Goal: Contribute content: Contribute content

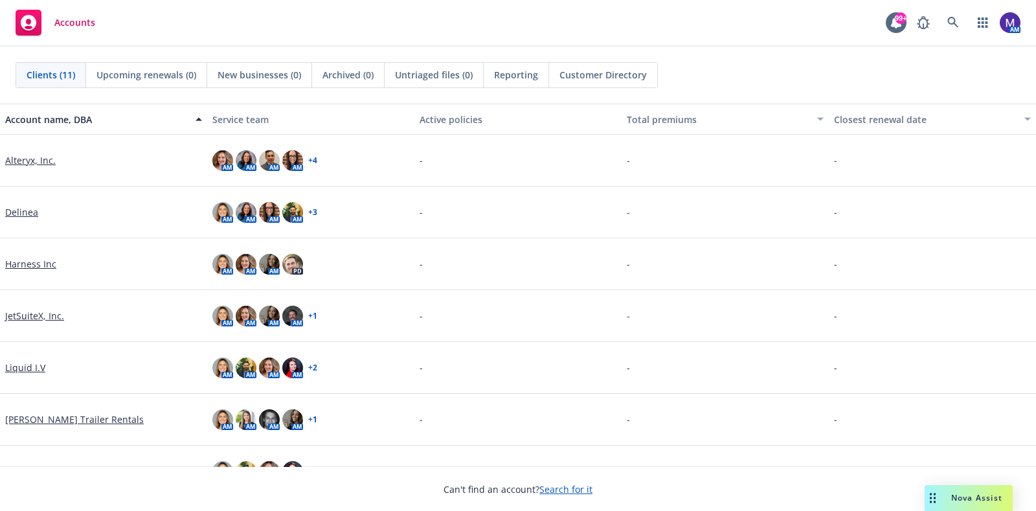
click at [23, 212] on link "Delinea" at bounding box center [21, 212] width 33 height 14
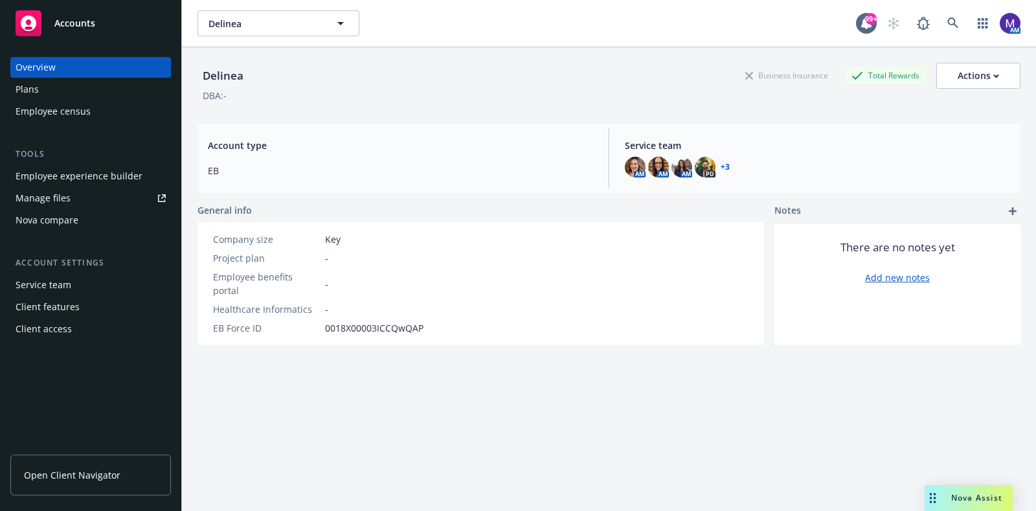
click at [59, 475] on span "Open Client Navigator" at bounding box center [72, 475] width 96 height 14
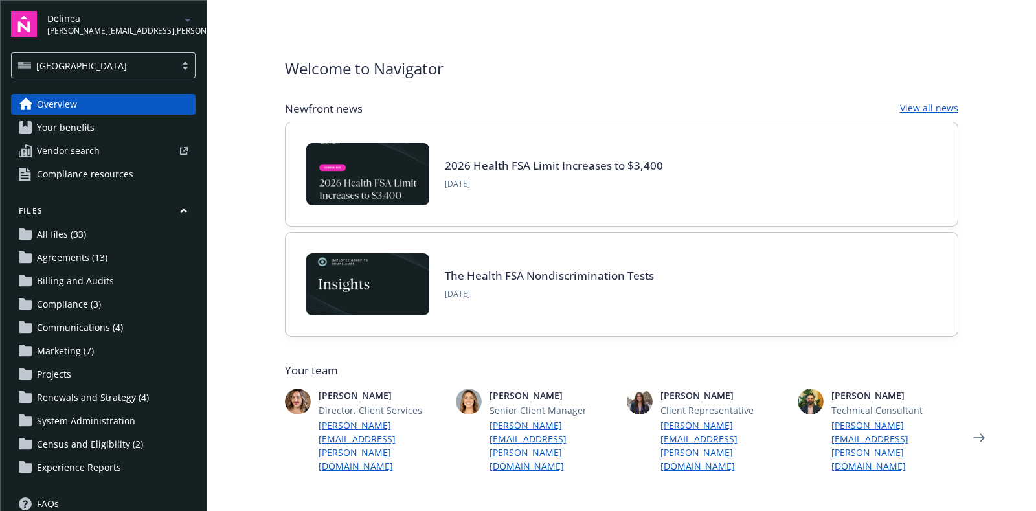
click at [128, 325] on link "Communications (4)" at bounding box center [103, 327] width 185 height 21
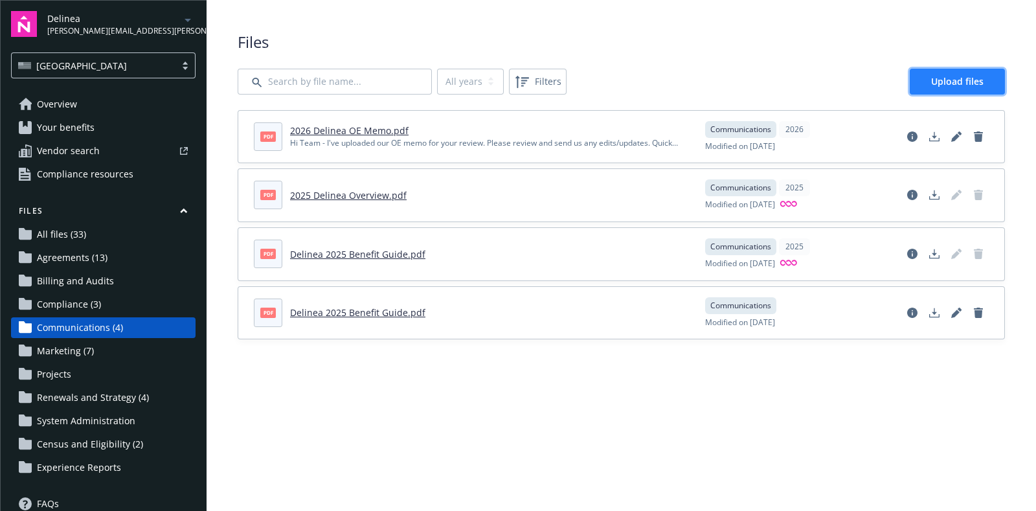
click at [939, 84] on span "Upload files" at bounding box center [957, 81] width 52 height 12
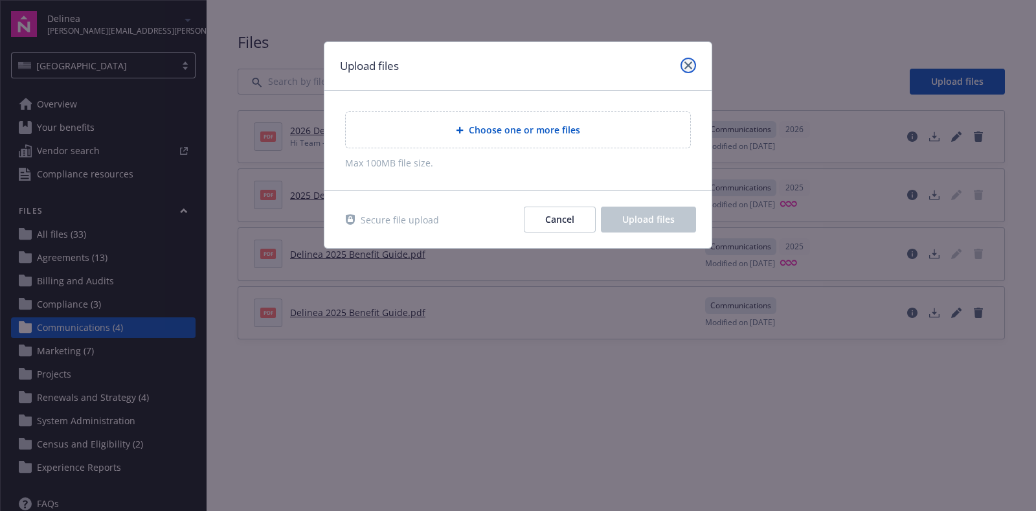
click at [689, 71] on link "close" at bounding box center [689, 66] width 16 height 16
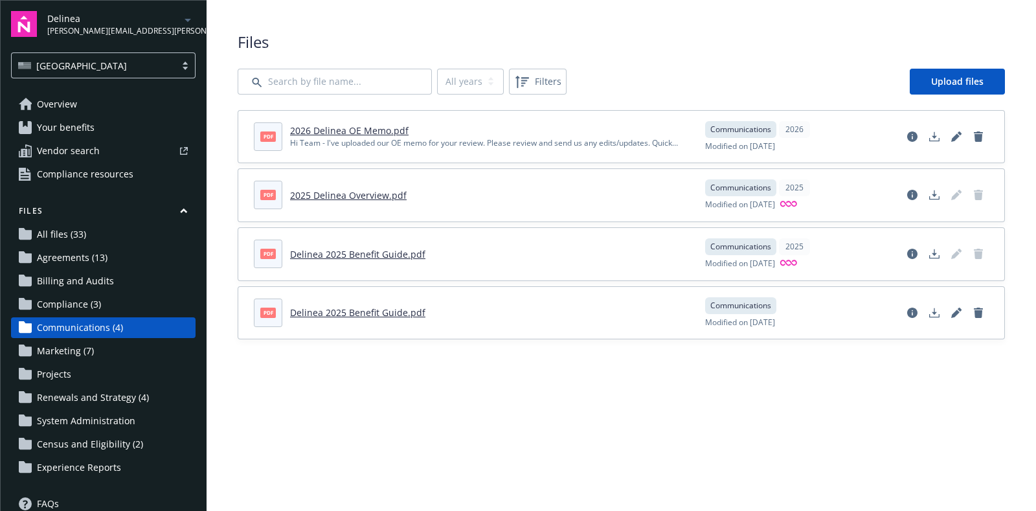
click at [317, 126] on link "2026 Delinea OE Memo.pdf" at bounding box center [349, 130] width 119 height 12
click at [980, 135] on icon "Delete document" at bounding box center [978, 136] width 9 height 10
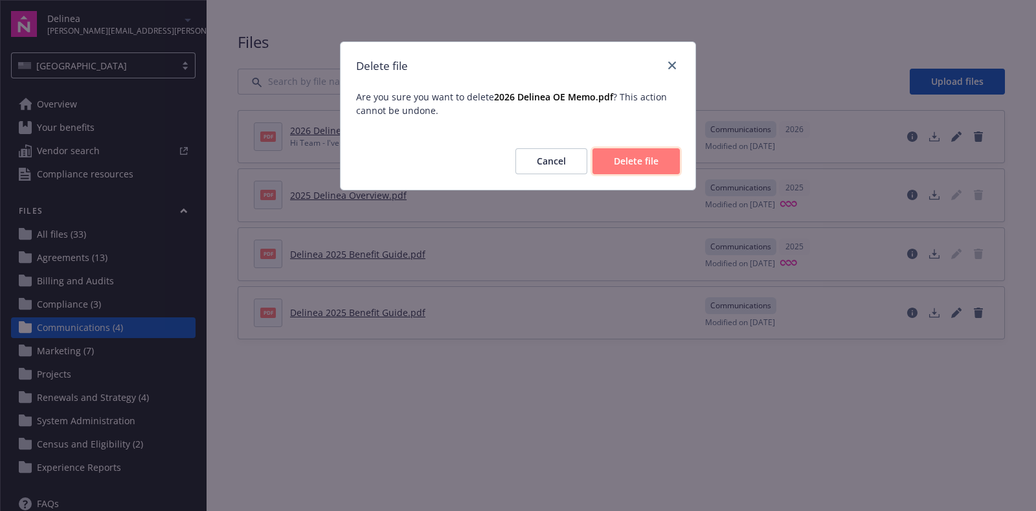
click at [642, 161] on span "Delete file" at bounding box center [636, 161] width 45 height 12
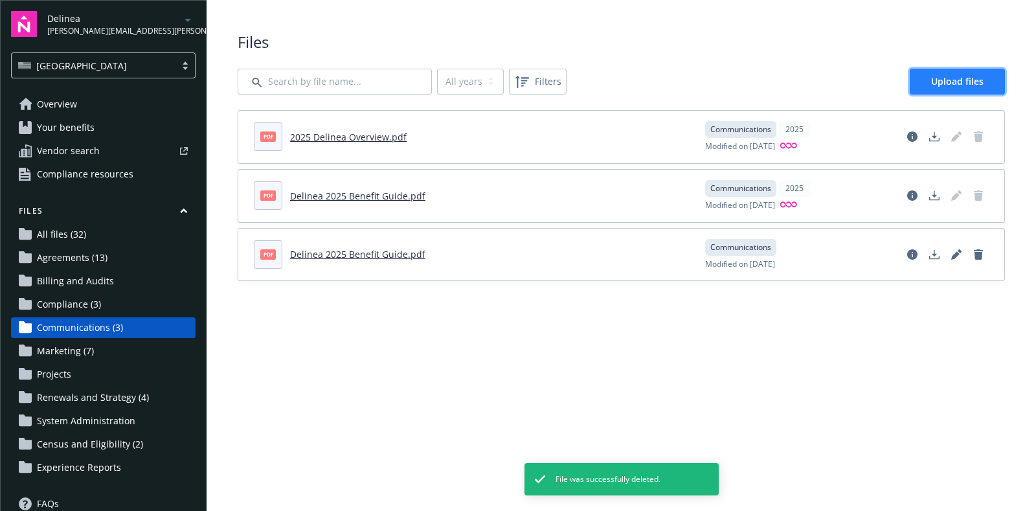
click at [943, 88] on link "Upload files" at bounding box center [957, 82] width 95 height 26
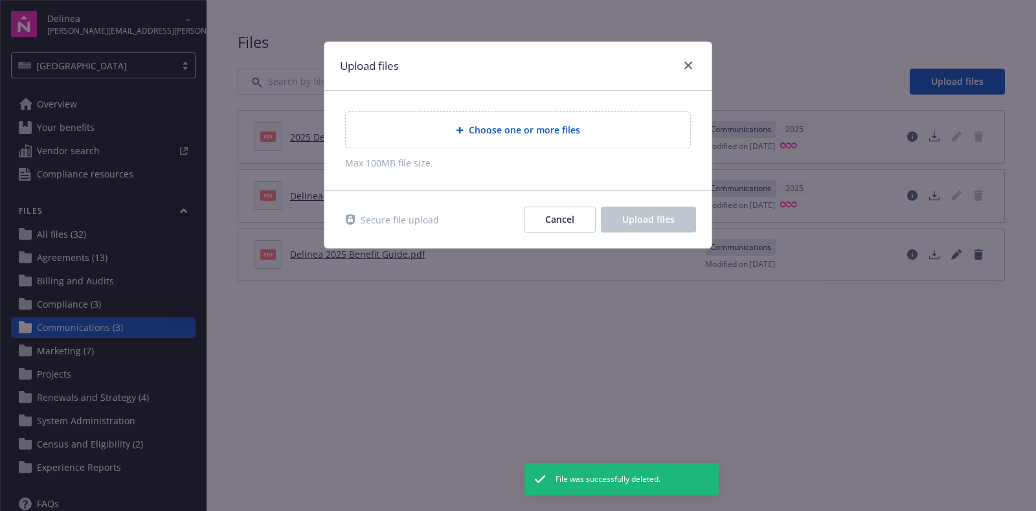
click at [528, 137] on div "Choose one or more files" at bounding box center [518, 130] width 344 height 36
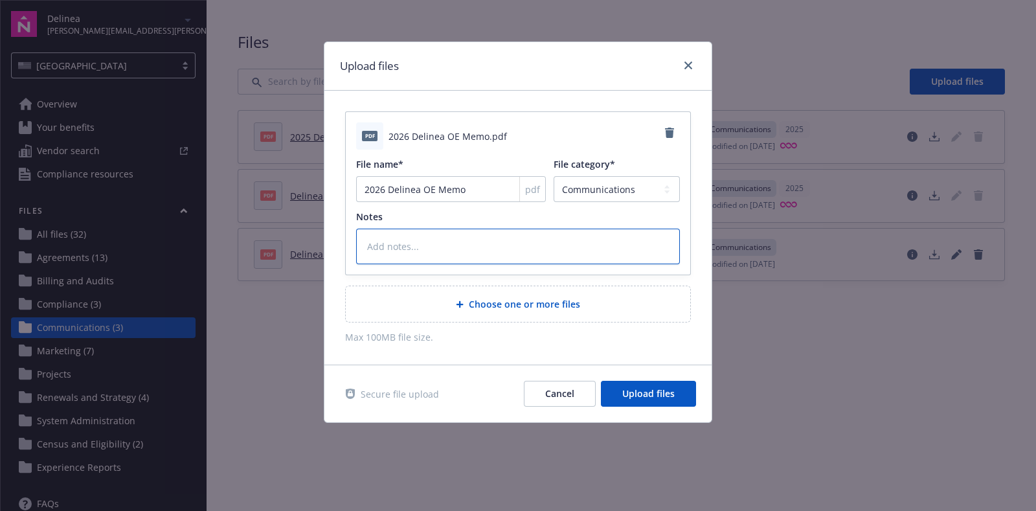
click at [484, 249] on textarea at bounding box center [518, 247] width 324 height 36
click at [434, 234] on textarea at bounding box center [518, 247] width 324 height 36
type textarea "x"
type textarea "HI"
type textarea "x"
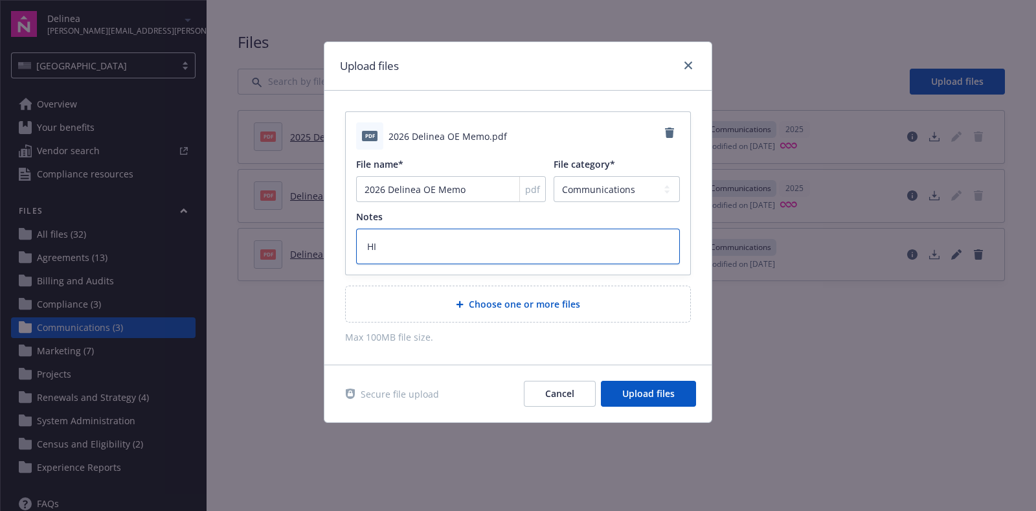
type textarea "HI"
type textarea "x"
type textarea "HI"
type textarea "x"
type textarea "H"
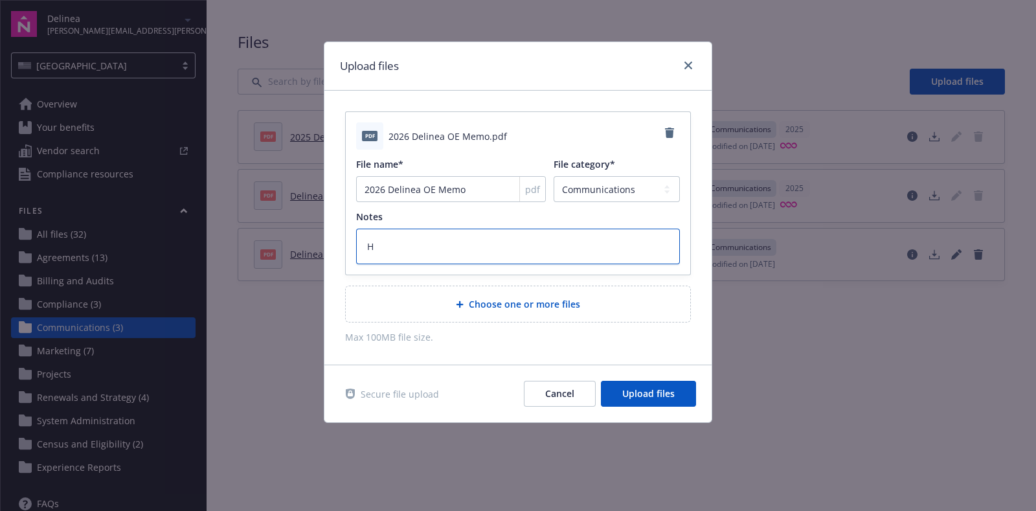
type textarea "x"
type textarea "Hi"
type textarea "x"
type textarea "Hi"
type textarea "x"
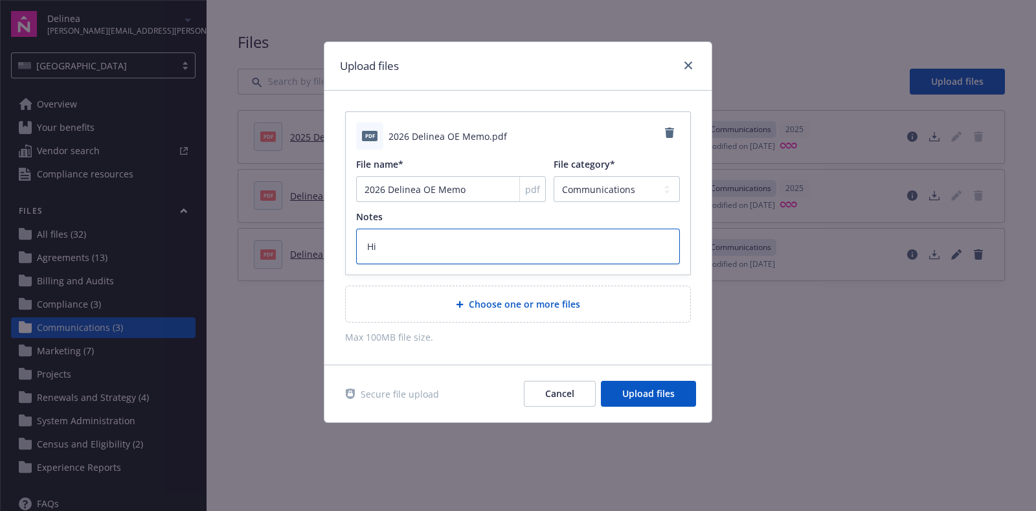
type textarea "Hi D"
type textarea "x"
type textarea "Hi De"
type textarea "x"
type textarea "Hi Del"
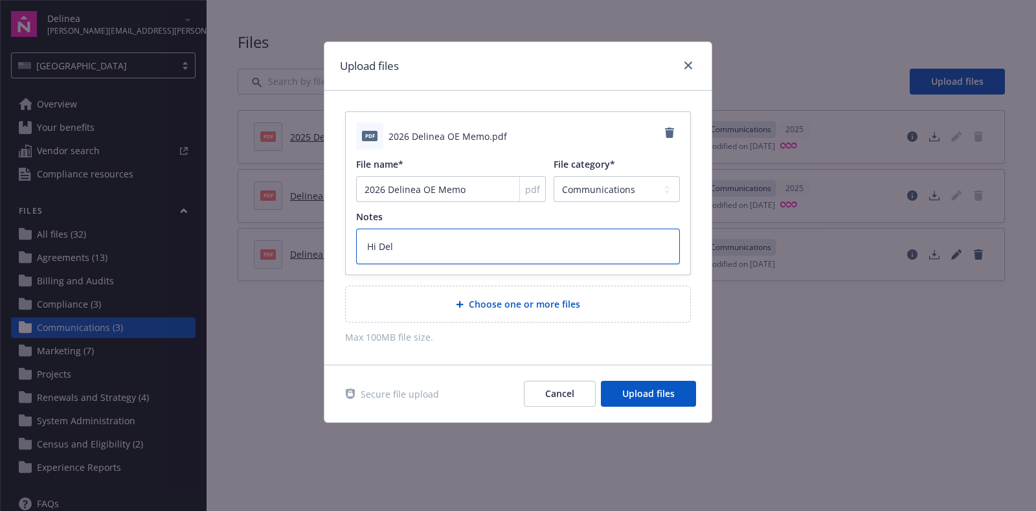
type textarea "x"
type textarea "Hi [PERSON_NAME]"
type textarea "x"
type textarea "Hi [PERSON_NAME]"
type textarea "x"
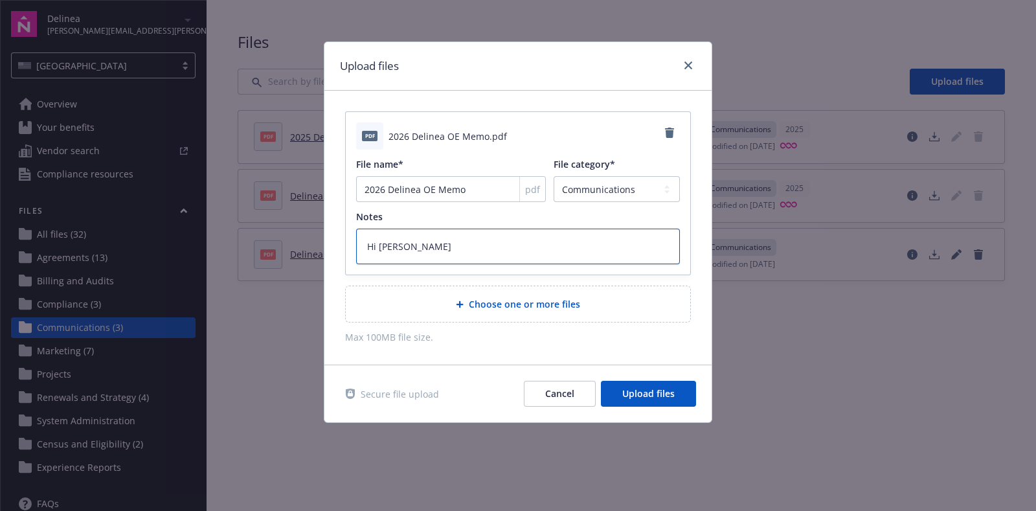
type textarea "Hi Delinea T"
type textarea "x"
type textarea "Hi Delinea Te"
type textarea "x"
type textarea "Hi Delinea Tea"
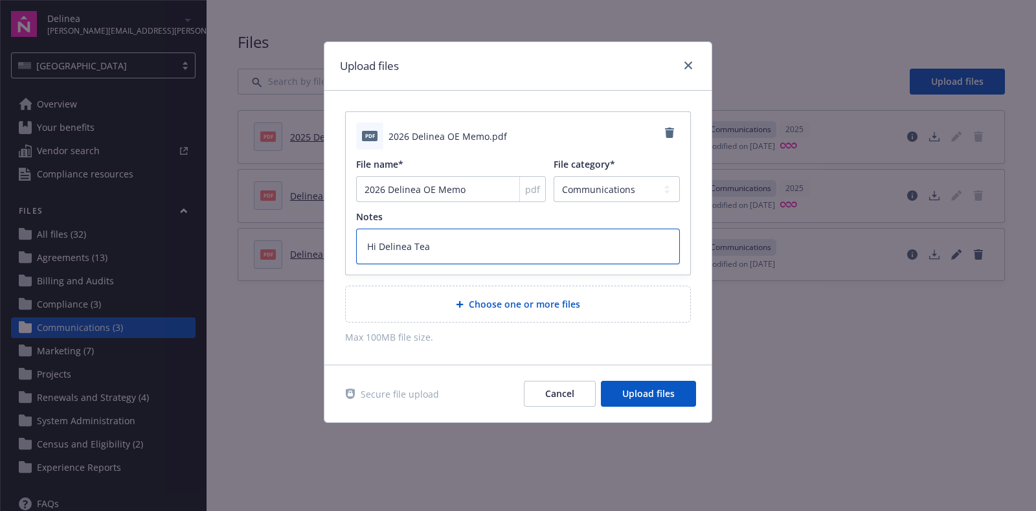
type textarea "x"
type textarea "Hi Delinea Team"
type textarea "x"
type textarea "Hi Delinea Team"
type textarea "x"
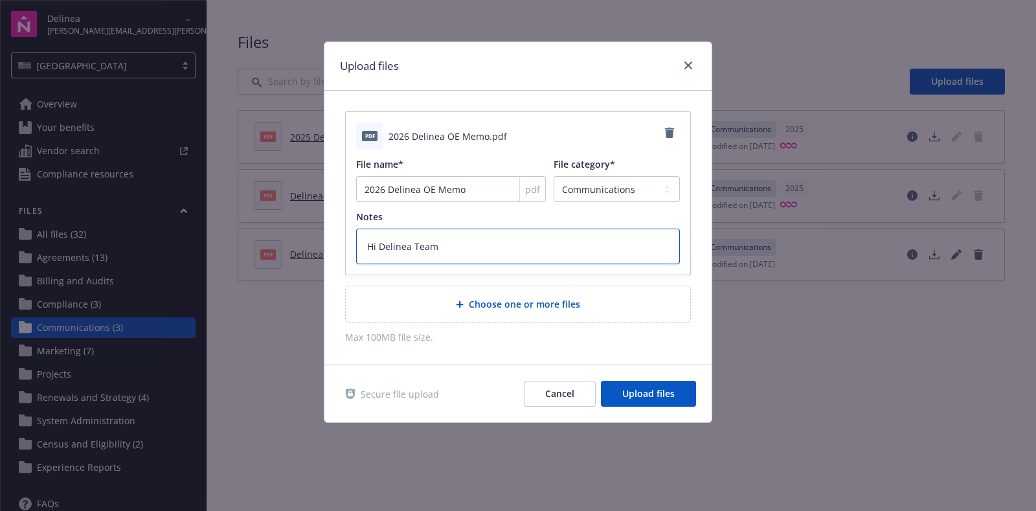
type textarea "Hi Delinea Team -"
type textarea "x"
type textarea "Hi Delinea Team -"
type textarea "x"
type textarea "Hi Delinea Team - H"
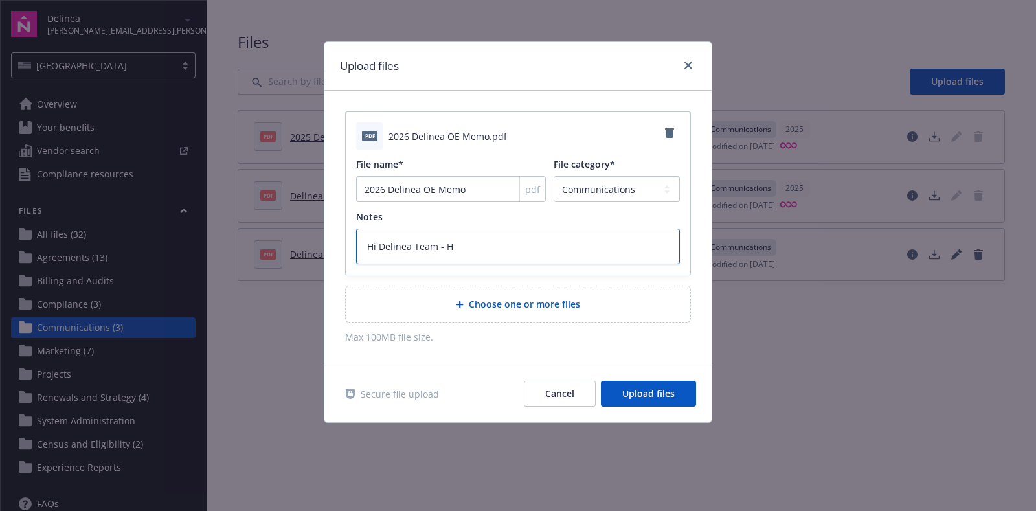
type textarea "x"
type textarea "Hi Delinea Team - He"
type textarea "x"
type textarea "Hi Delinea Team - Her"
type textarea "x"
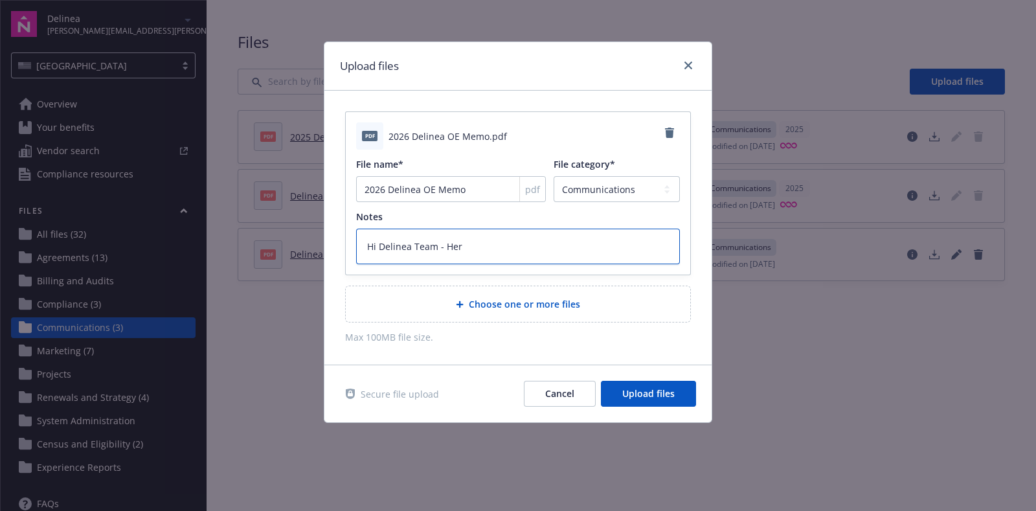
type textarea "Hi Delinea Team - Here"
type textarea "x"
type textarea "Hi Delinea Team - Here"
type textarea "x"
type textarea "Hi Delinea Team - Here i"
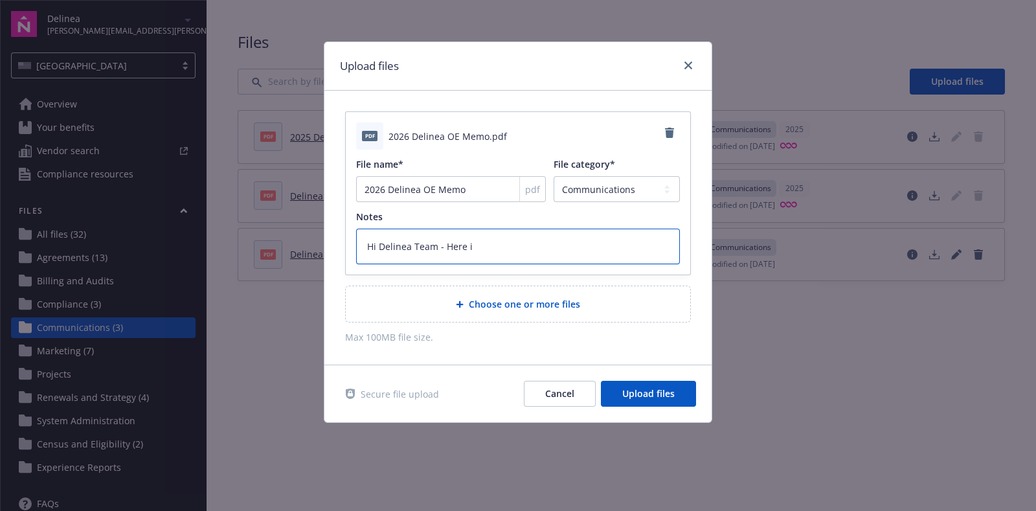
type textarea "x"
type textarea "Hi Delinea Team - Here is"
type textarea "x"
type textarea "Hi Delinea Team - Here is u"
type textarea "x"
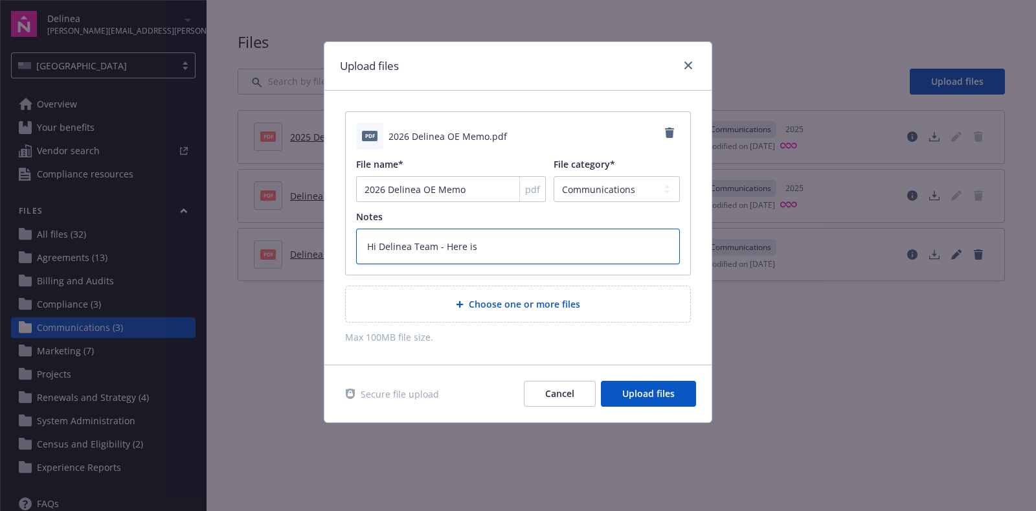
type textarea "Hi Delinea Team - Here is o"
type textarea "x"
type textarea "Hi Delinea Team - Here is ou"
type textarea "x"
type textarea "Hi Delinea Team - Here is our"
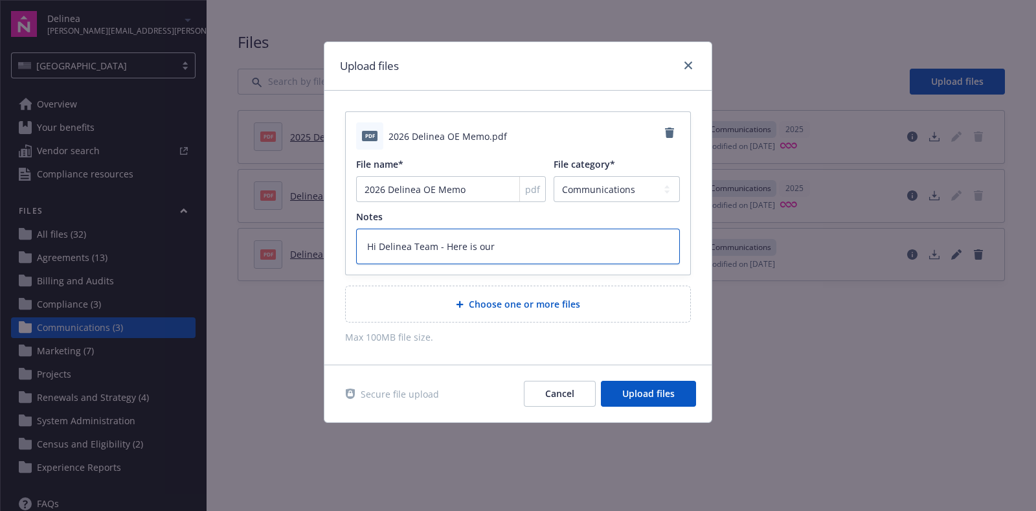
type textarea "x"
type textarea "Hi Delinea Team - Here is our u"
type textarea "x"
type textarea "Hi Delinea Team - Here is our up"
type textarea "x"
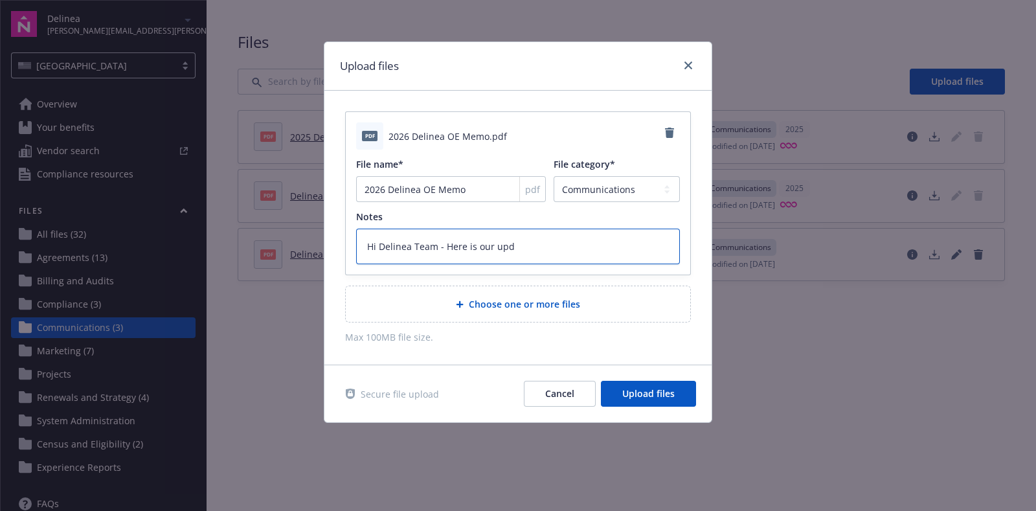
type textarea "Hi Delinea Team - Here is our upda"
type textarea "x"
type textarea "Hi Delinea Team - Here is our updat"
type textarea "x"
type textarea "Hi Delinea Team - Here is our update"
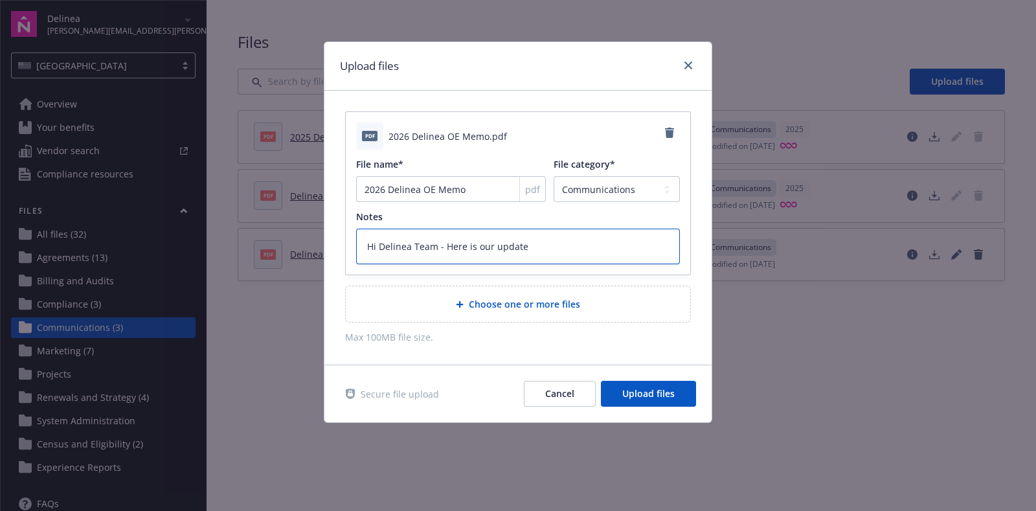
type textarea "x"
type textarea "Hi Delinea Team - Here is our updated"
type textarea "x"
type textarea "Hi Delinea Team - Here is our updated M"
type textarea "x"
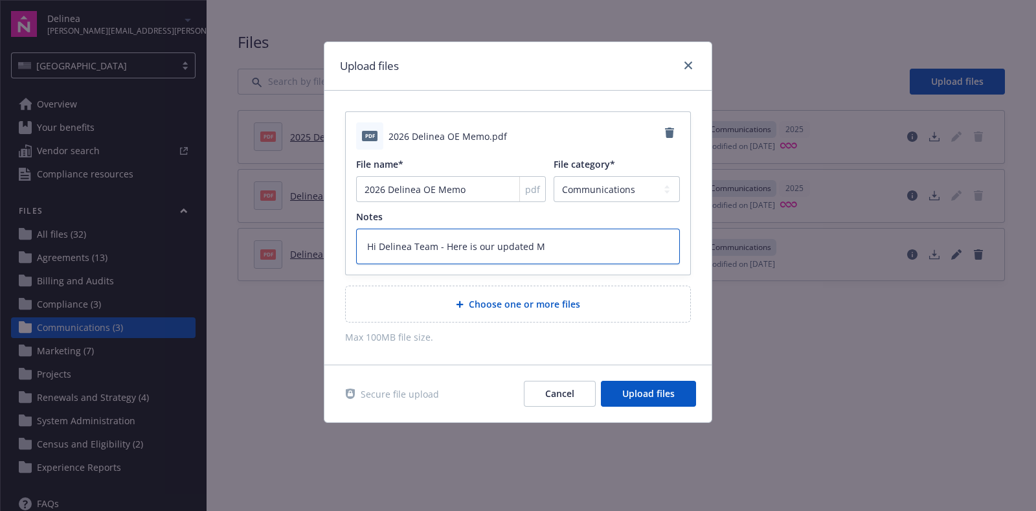
type textarea "Hi Delinea Team - Here is our updated Me"
type textarea "x"
type textarea "Hi Delinea Team - Here is our updated Mem"
type textarea "x"
type textarea "Hi Delinea Team - Here is our updated Memo"
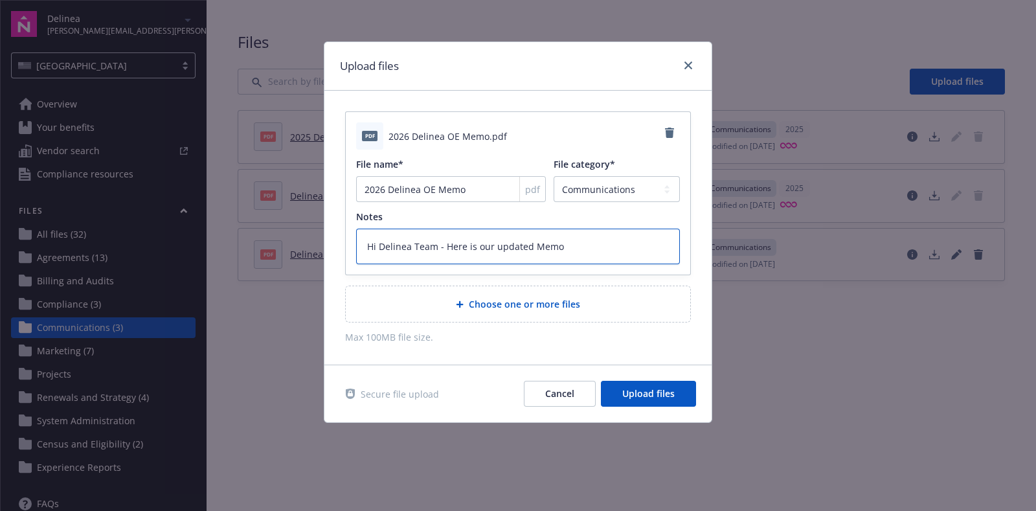
type textarea "x"
type textarea "Hi Delinea Team - Here is our updated Memo"
type textarea "x"
type textarea "Hi Delinea Team - Here is our updated Memo i"
type textarea "x"
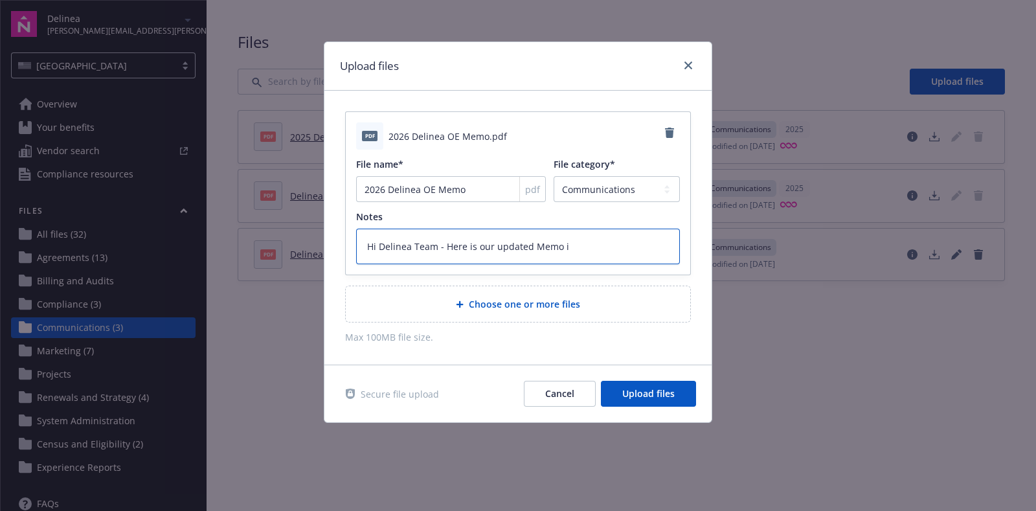
type textarea "Hi Delinea Team - Here is our updated Memo in"
type textarea "x"
type textarea "Hi Delinea Team - Here is our updated Memo incl"
type textarea "x"
type textarea "Hi Delinea Team - Here is our updated Memo inclu"
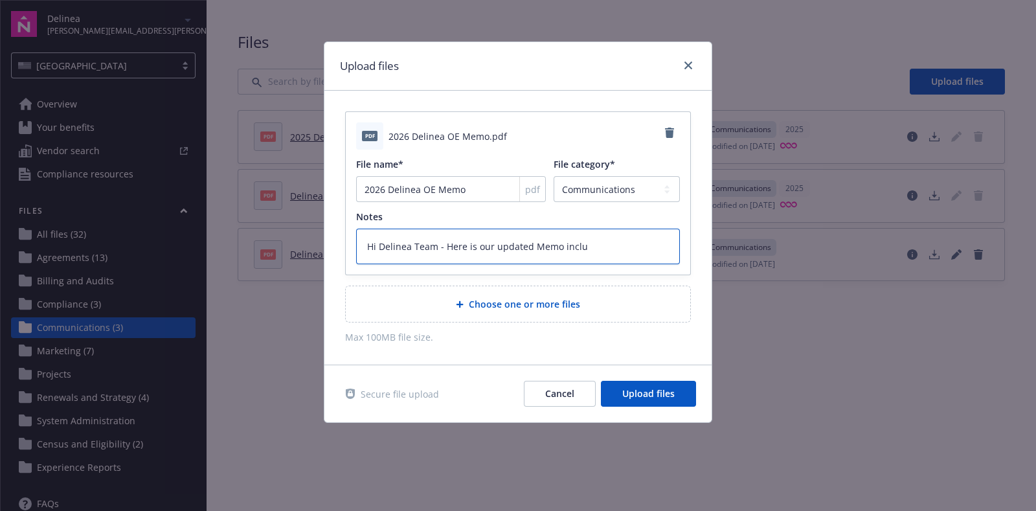
type textarea "x"
type textarea "Hi Delinea Team - Here is our updated Memo includi"
type textarea "x"
type textarea "Hi Delinea Team - Here is our updated Memo includie"
type textarea "x"
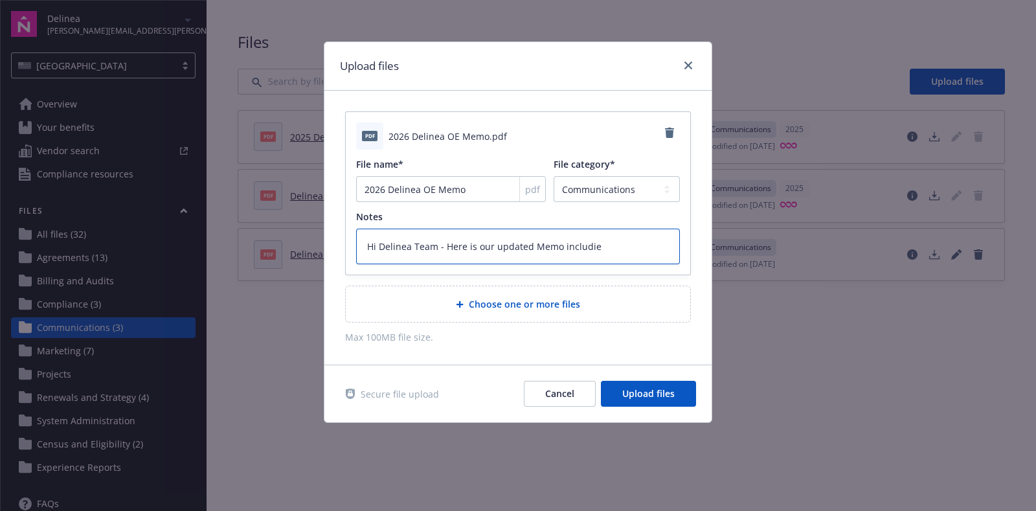
type textarea "Hi Delinea Team - Here is our updated Memo includi"
type textarea "x"
type textarea "Hi Delinea Team - Here is our updated Memo includ"
type textarea "x"
type textarea "Hi Delinea Team - Here is our updated Memo includi"
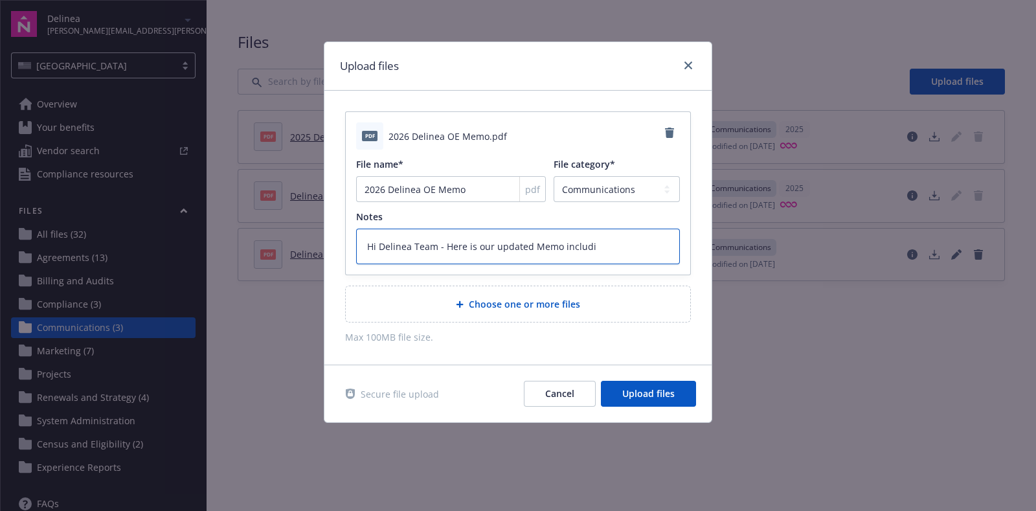
type textarea "x"
type textarea "Hi Delinea Team - Here is our updated Memo includin"
type textarea "x"
type textarea "Hi Delinea Team - Here is our updated Memo including"
type textarea "x"
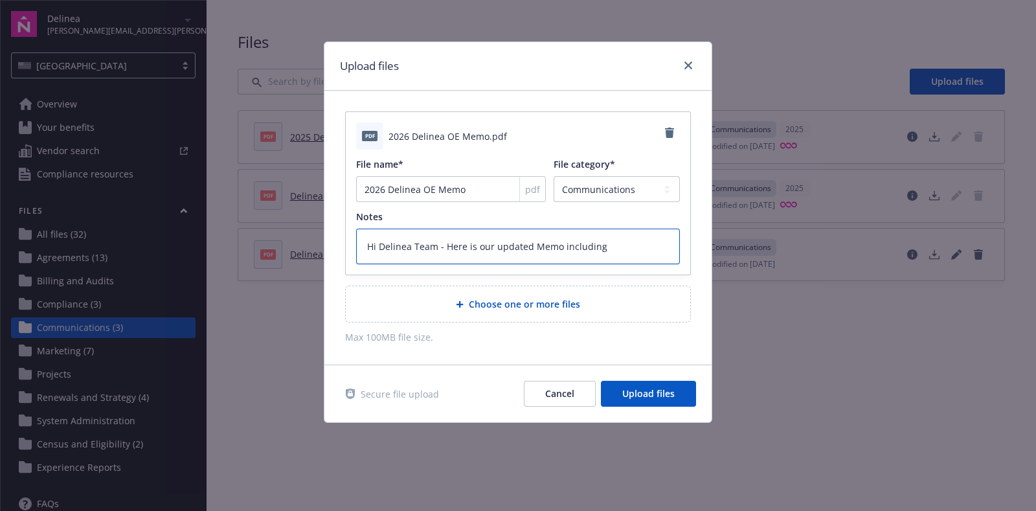
type textarea "Hi Delinea Team - Here is our updated Memo including"
type textarea "x"
type textarea "Hi Delinea Team - Here is our updated Memo including o"
type textarea "x"
type textarea "Hi Delinea Team - Here is our updated Memo including ou"
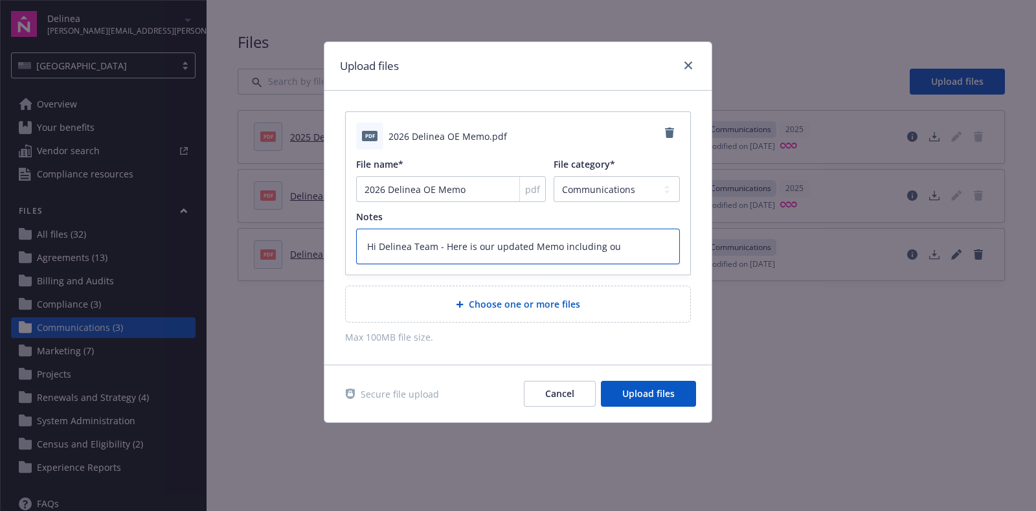
type textarea "x"
type textarea "Hi Delinea Team - Here is our updated Memo including our"
type textarea "x"
type textarea "Hi Delinea Team - Here is our updated Memo including our l"
type textarea "x"
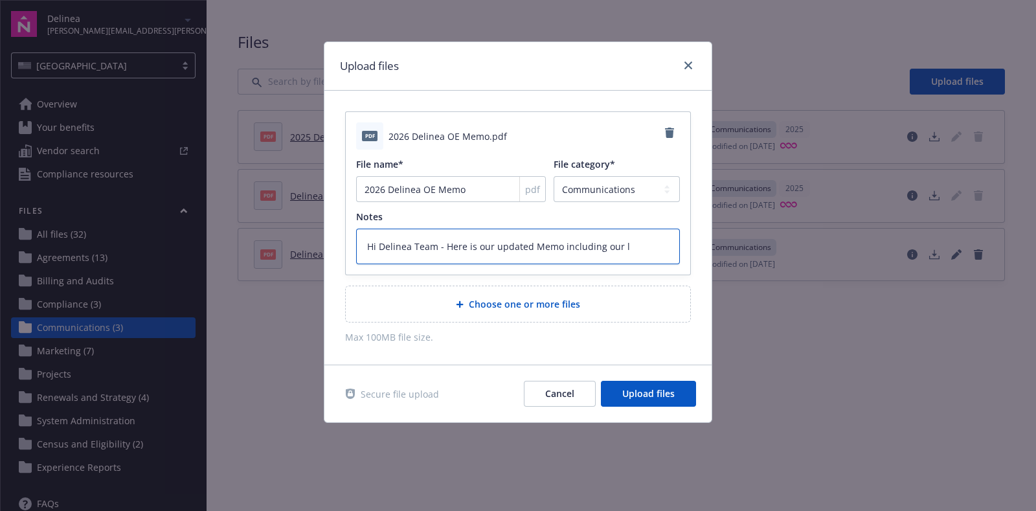
type textarea "Hi Delinea Team - Here is our updated Memo including our li"
type textarea "x"
type textarea "Hi Delinea Team - Here is our updated Memo including our lik"
type textarea "x"
type textarea "Hi Delinea Team - Here is our updated Memo including our lik"
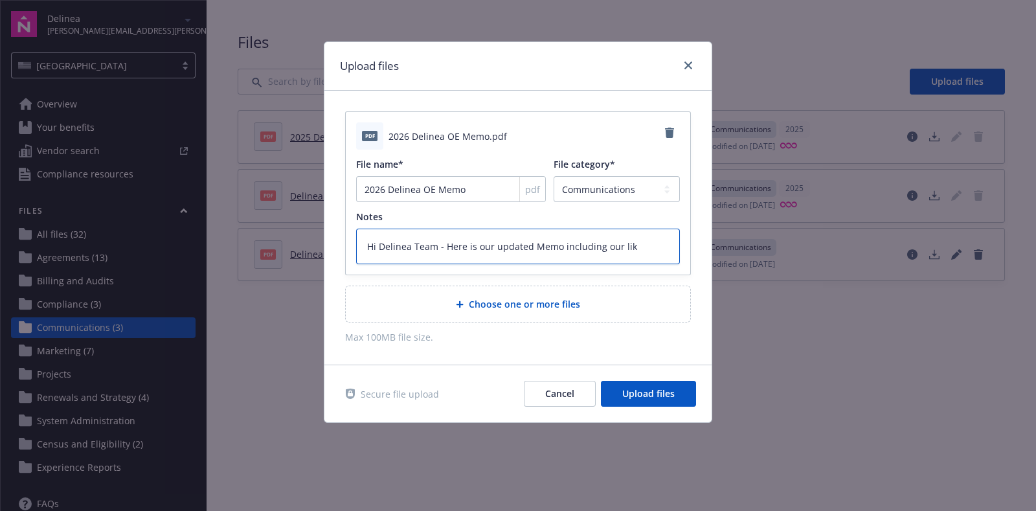
type textarea "x"
type textarea "Hi Delinea Team - Here is our updated Memo including our li"
type textarea "x"
type textarea "Hi Delinea Team - Here is our updated Memo including our l"
type textarea "x"
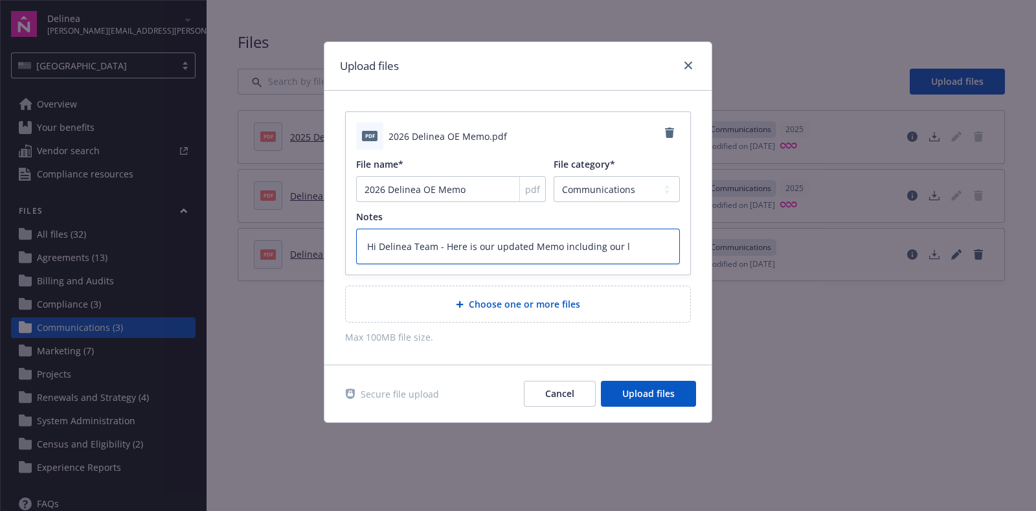
type textarea "Hi Delinea Team - Here is our updated Memo including our"
type textarea "x"
type textarea "Hi Delinea Team - Here is our updated Memo including our O"
type textarea "x"
type textarea "Hi Delinea Team - Here is our updated Memo including our Oe"
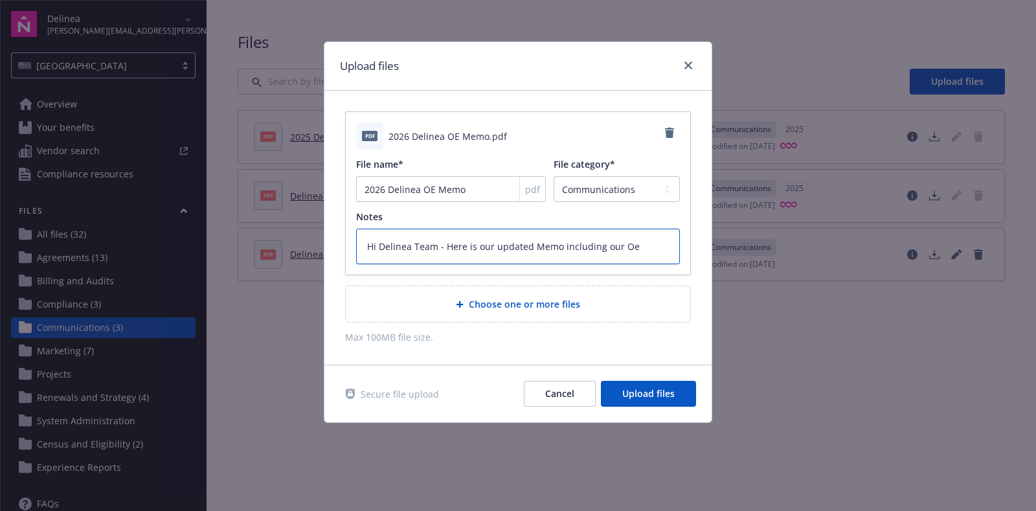
type textarea "x"
type textarea "Hi Delinea Team - Here is our updated Memo including our O"
type textarea "x"
type textarea "Hi Delinea Team - Here is our updated Memo including our OE"
type textarea "x"
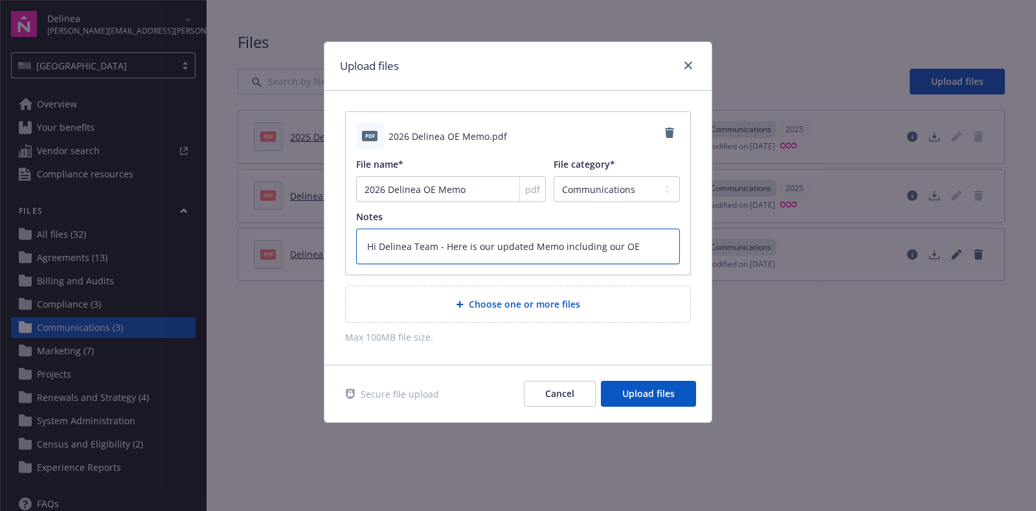
type textarea "Hi Delinea Team - Here is our updated Memo including our OE o"
type textarea "x"
type textarea "Hi Delinea Team - Here is our updated Memo including our OE of"
type textarea "x"
type textarea "Hi Delinea Team - Here is our updated Memo including our OE offi"
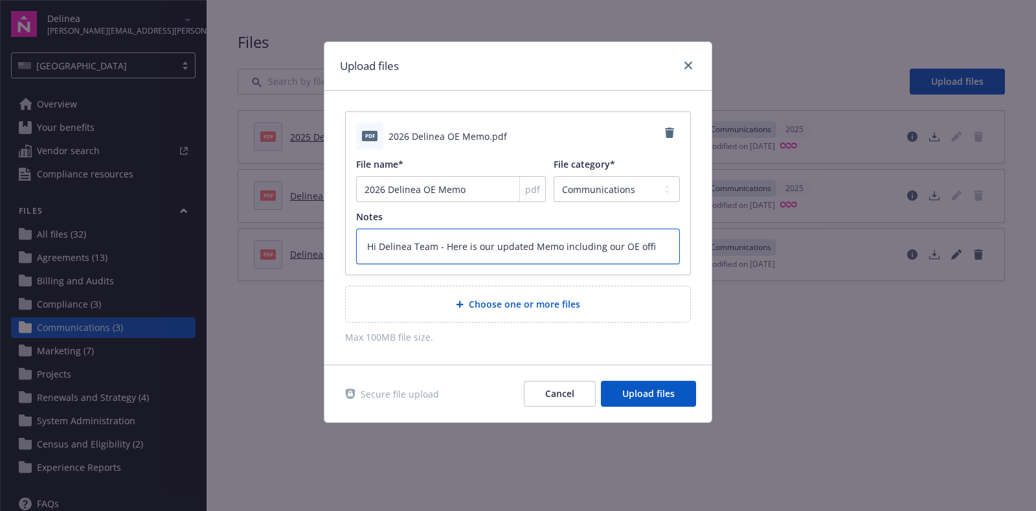
type textarea "x"
type textarea "Hi Delinea Team - Here is our updated Memo including our OE offic"
type textarea "x"
type textarea "Hi Delinea Team - Here is our updated Memo including our OE office"
type textarea "x"
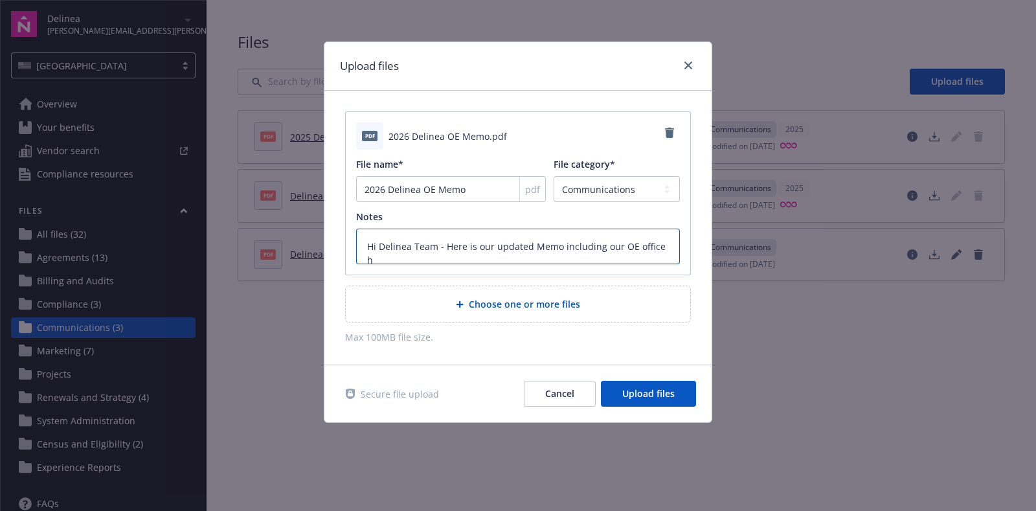
type textarea "Hi Delinea Team - Here is our updated Memo including our OE office ho"
type textarea "x"
type textarea "Hi Delinea Team - Here is our updated Memo including our OE office hou"
type textarea "x"
type textarea "Hi Delinea Team - Here is our updated Memo including our OE office hour"
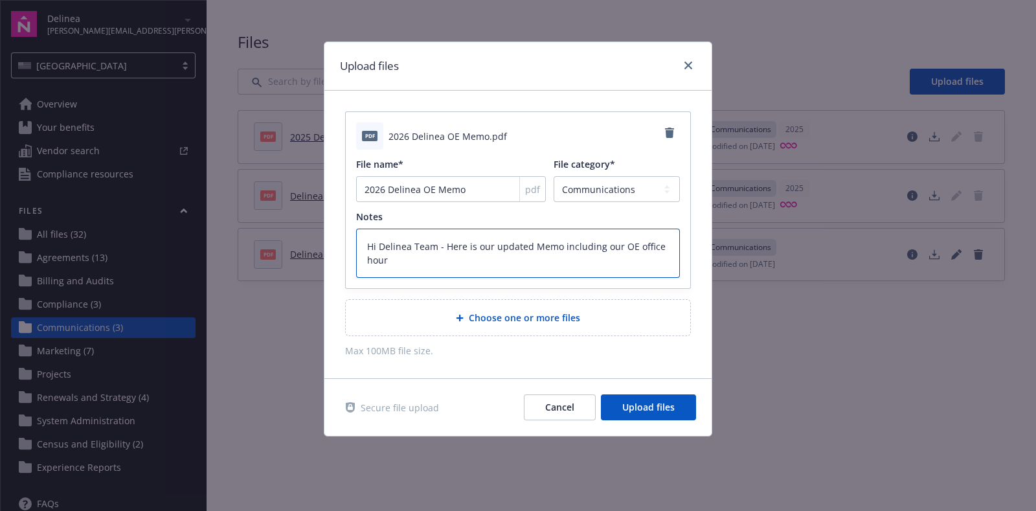
type textarea "x"
type textarea "Hi Delinea Team - Here is our updated Memo including our OE office hours"
type textarea "x"
type textarea "Hi Delinea Team - Here is our updated Memo including our OE office hours"
type textarea "x"
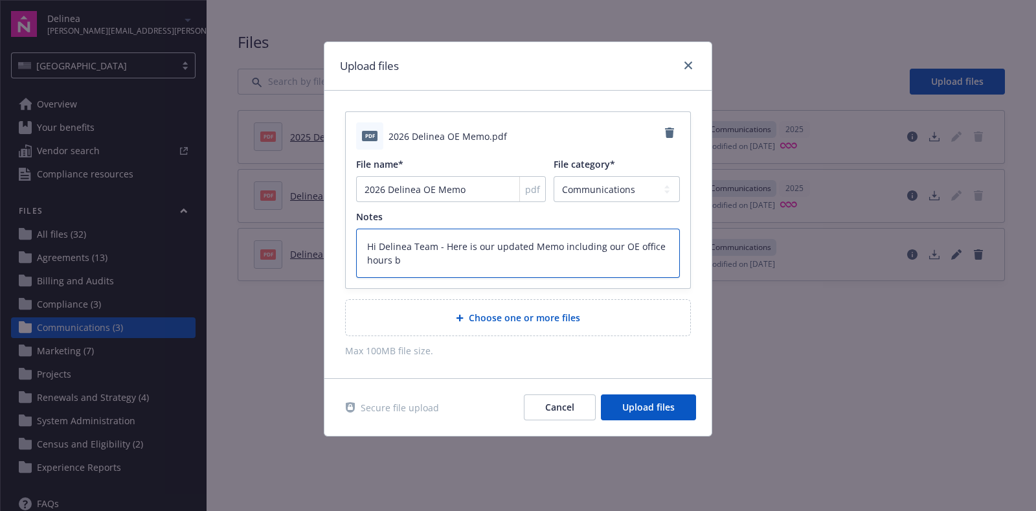
type textarea "Hi Delinea Team - Here is our updated Memo including our OE office hours bo"
type textarea "x"
type textarea "Hi Delinea Team - Here is our updated Memo including our OE office hours boo"
type textarea "x"
type textarea "Hi Delinea Team - Here is our updated Memo including our OE office hours book"
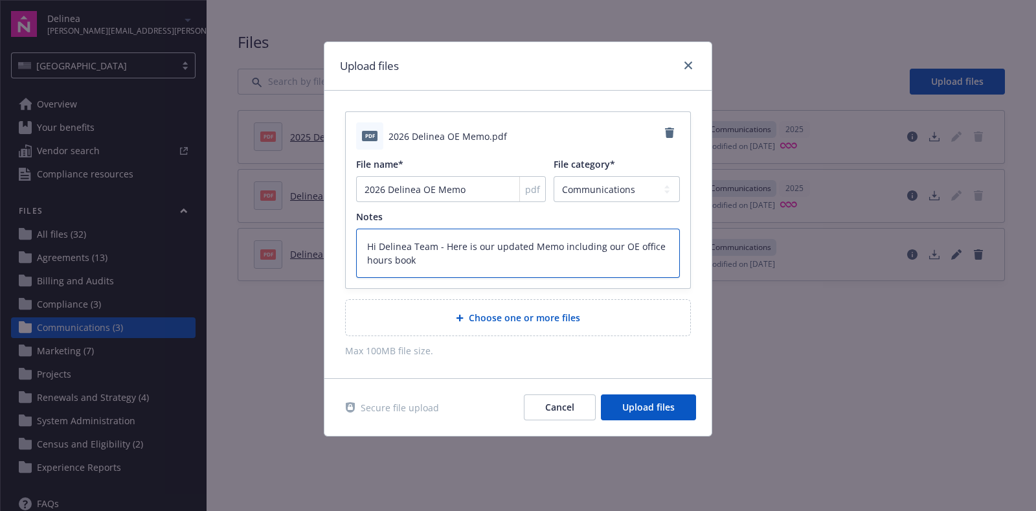
type textarea "x"
type textarea "Hi Delinea Team - Here is our updated Memo including our OE office hours booki"
type textarea "x"
type textarea "Hi Delinea Team - Here is our updated Memo including our OE office hours bookin…"
type textarea "x"
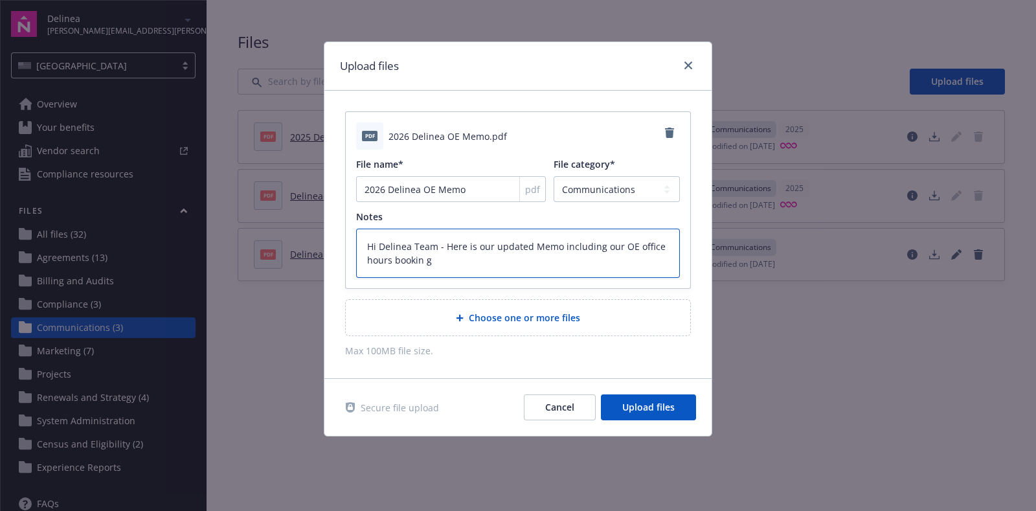
type textarea "Hi Delinea Team - Here is our updated Memo including our OE office hours bookin"
type textarea "x"
type textarea "Hi Delinea Team - Here is our updated Memo including our OE office hours bookin"
type textarea "x"
type textarea "Hi Delinea Team - Here is our updated Memo including our OE office hours booking"
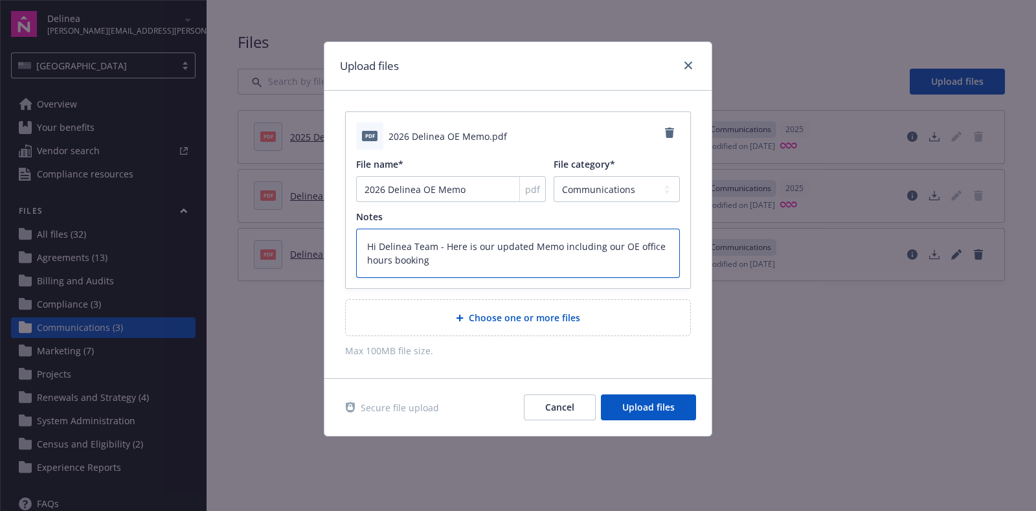
type textarea "x"
type textarea "Hi Delinea Team - Here is our updated Memo including our OE office hours bookin…"
type textarea "x"
type textarea "Hi Delinea Team - Here is our updated Memo including our OE office hours bookin…"
type textarea "x"
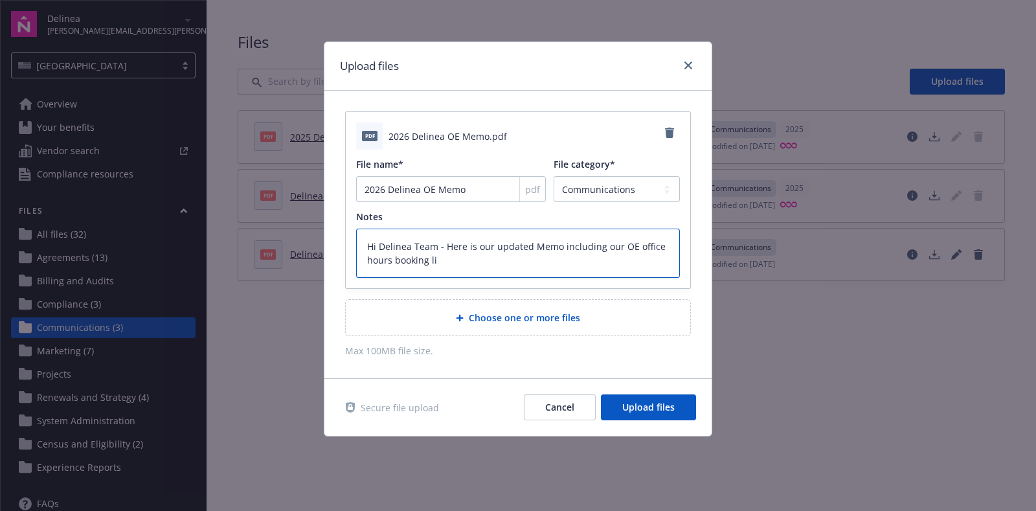
type textarea "Hi Delinea Team - Here is our updated Memo including our OE office hours bookin…"
type textarea "x"
type textarea "Hi Delinea Team - Here is our updated Memo including our OE office hours bookin…"
type textarea "x"
type textarea "Hi Delinea Team - Here is our updated Memo including our OE office hours bookin…"
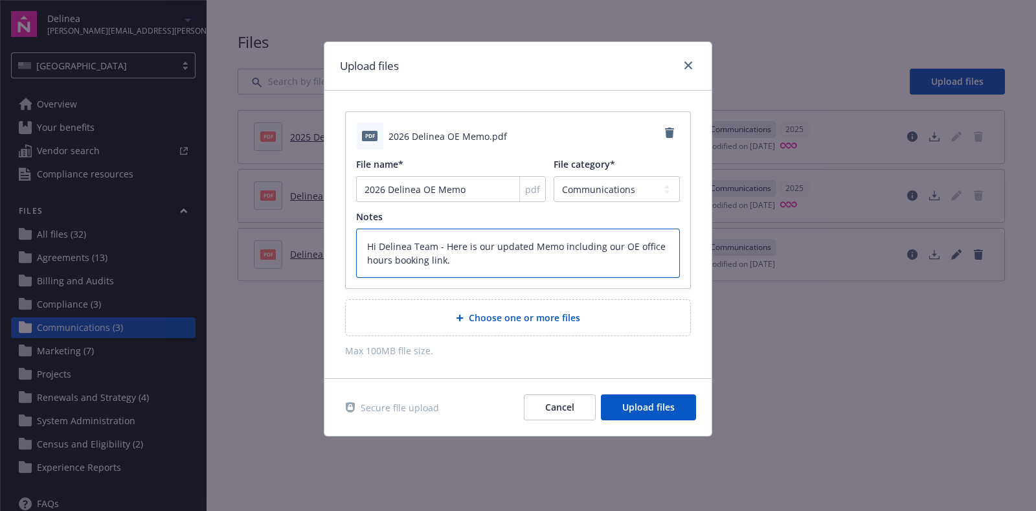
type textarea "x"
type textarea "Hi Delinea Team - Here is our updated Memo including our OE office hours bookin…"
type textarea "x"
type textarea "Hi Delinea Team - Here is our updated Memo including our OE office hours bookin…"
type textarea "x"
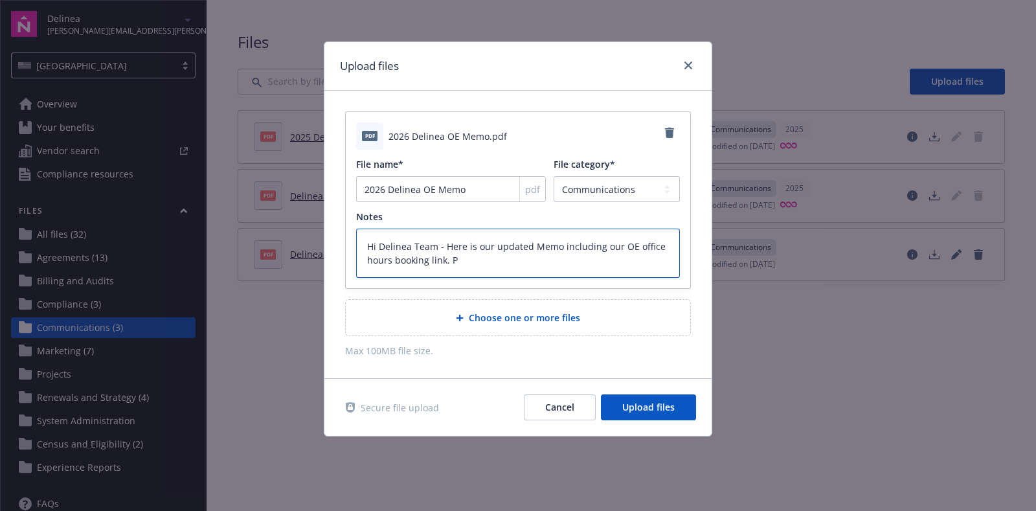
type textarea "Hi Delinea Team - Here is our updated Memo including our OE office hours bookin…"
type textarea "x"
type textarea "Hi Delinea Team - Here is our updated Memo including our OE office hours bookin…"
type textarea "x"
type textarea "Hi Delinea Team - Here is our updated Memo including our OE office hours bookin…"
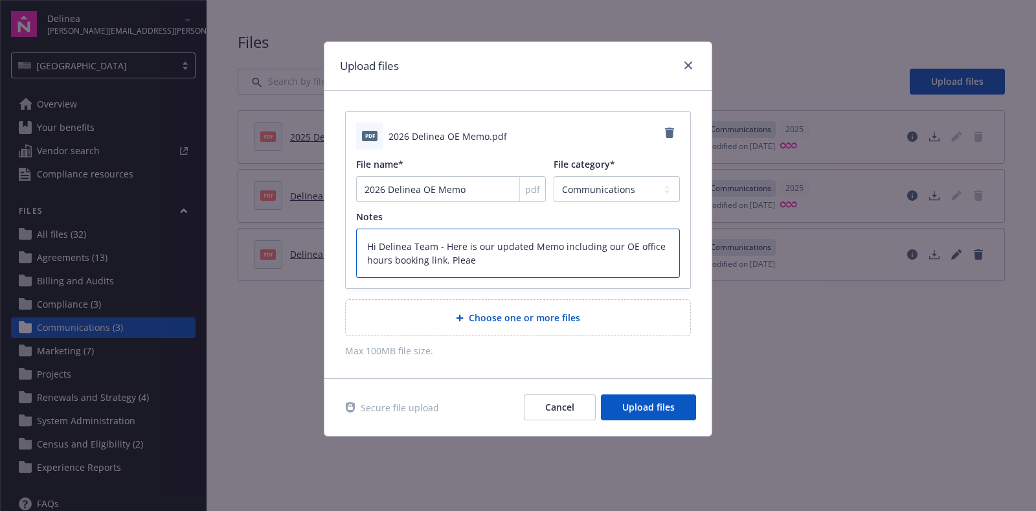
type textarea "x"
type textarea "Hi Delinea Team - Here is our updated Memo including our OE office hours bookin…"
type textarea "x"
type textarea "Hi Delinea Team - Here is our updated Memo including our OE office hours bookin…"
type textarea "x"
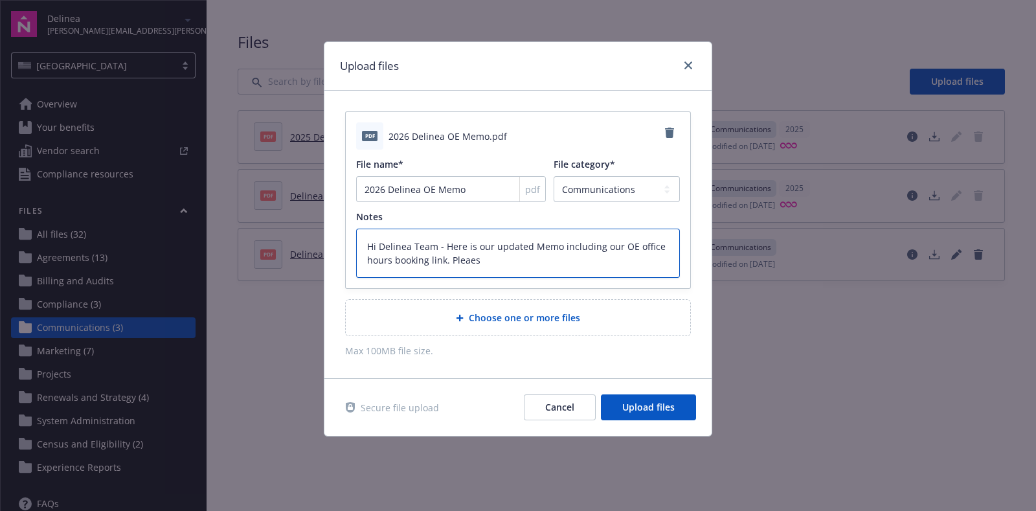
type textarea "Hi Delinea Team - Here is our updated Memo including our OE office hours bookin…"
type textarea "x"
type textarea "Hi Delinea Team - Here is our updated Memo including our OE office hours bookin…"
type textarea "x"
type textarea "Hi Delinea Team - Here is our updated Memo including our OE office hours bookin…"
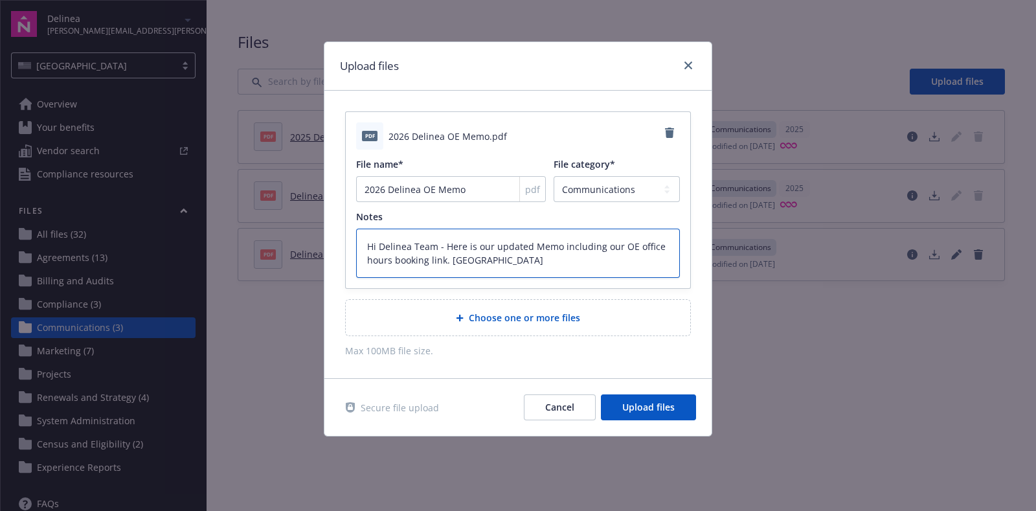
type textarea "x"
type textarea "Hi Delinea Team - Here is our updated Memo including our OE office hours bookin…"
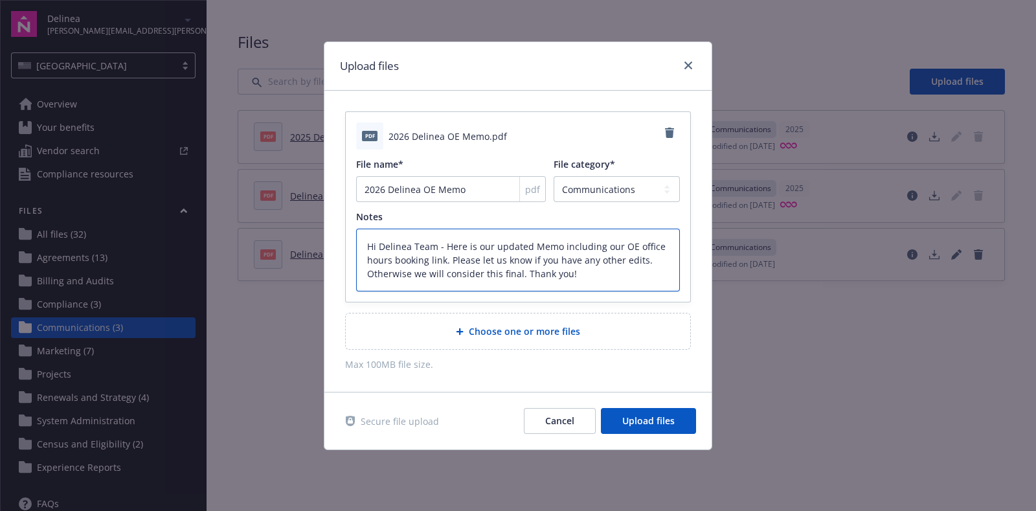
click at [497, 273] on textarea "Hi Delinea Team - Here is our updated Memo including our OE office hours bookin…" at bounding box center [518, 260] width 324 height 63
click at [550, 338] on div "Choose one or more files" at bounding box center [518, 331] width 344 height 36
drag, startPoint x: 623, startPoint y: 270, endPoint x: 363, endPoint y: 232, distance: 263.0
click at [363, 232] on textarea "Hi Delinea Team - Here is our updated Memo including our OE office hours bookin…" at bounding box center [518, 260] width 324 height 63
click at [660, 416] on span "Upload files" at bounding box center [648, 420] width 52 height 12
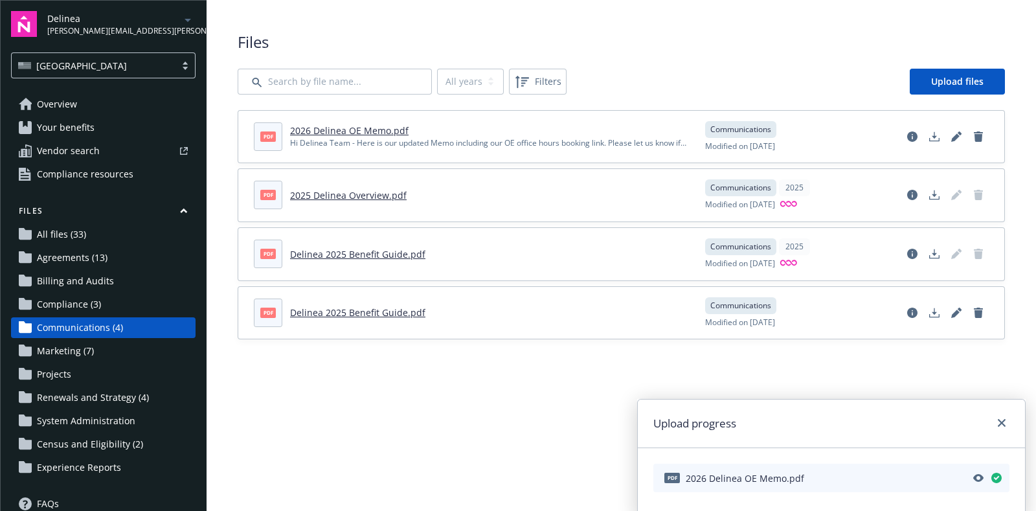
click at [398, 409] on main "Upload progress pdf 2026 Delinea OE Memo.pdf Files All years 2025 Filters Uploa…" at bounding box center [622, 255] width 830 height 511
